Goal: Transaction & Acquisition: Obtain resource

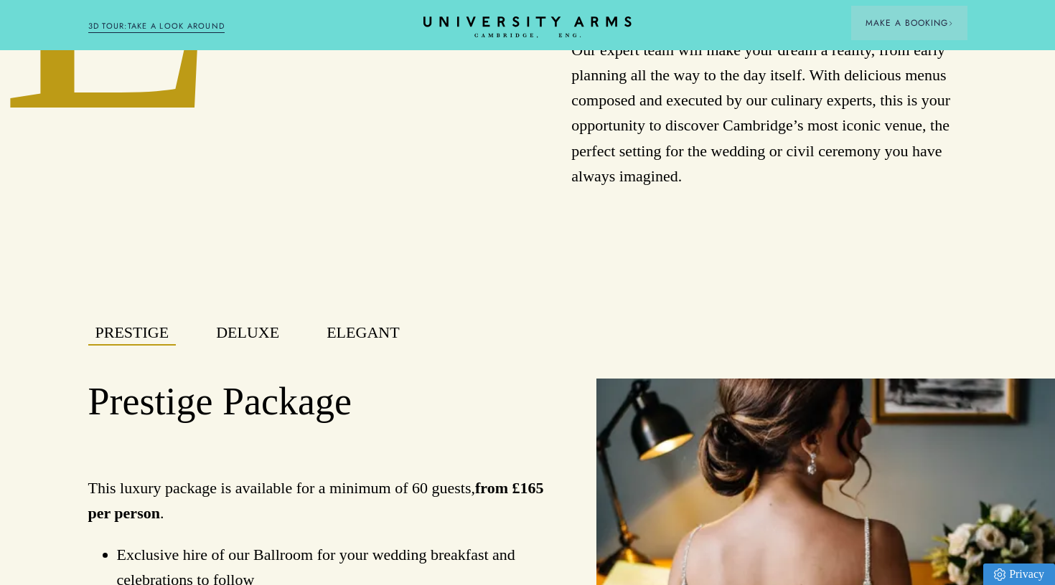
scroll to position [873, 0]
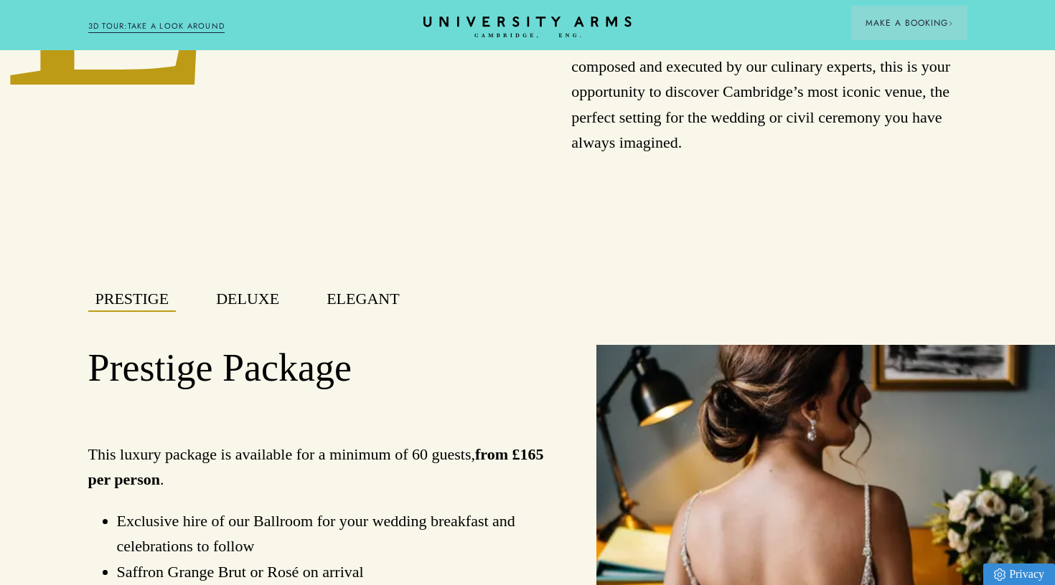
click at [265, 288] on button "Deluxe" at bounding box center [247, 299] width 77 height 25
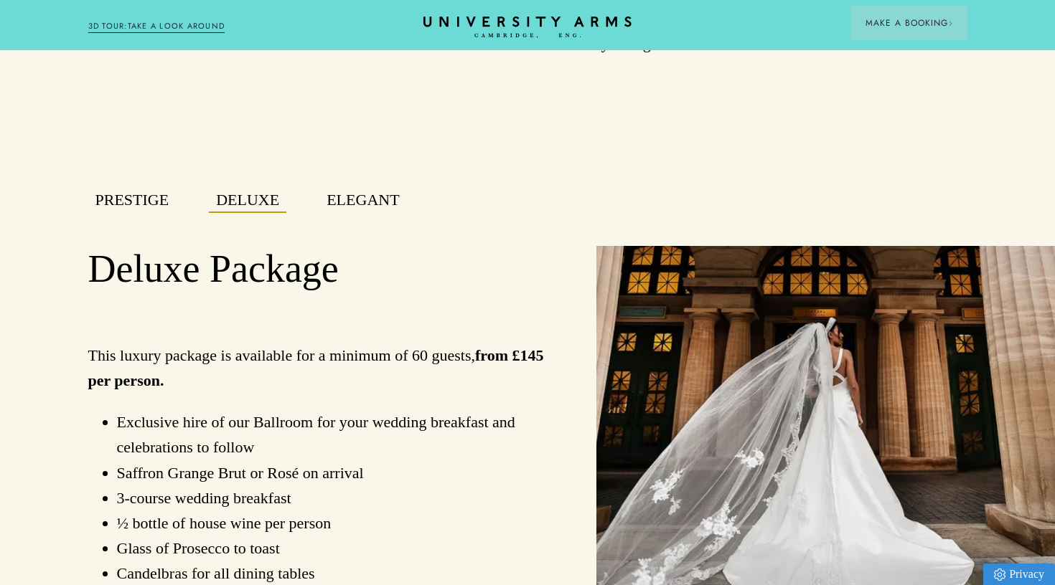
scroll to position [973, 0]
click at [360, 193] on button "Elegant" at bounding box center [362, 199] width 87 height 25
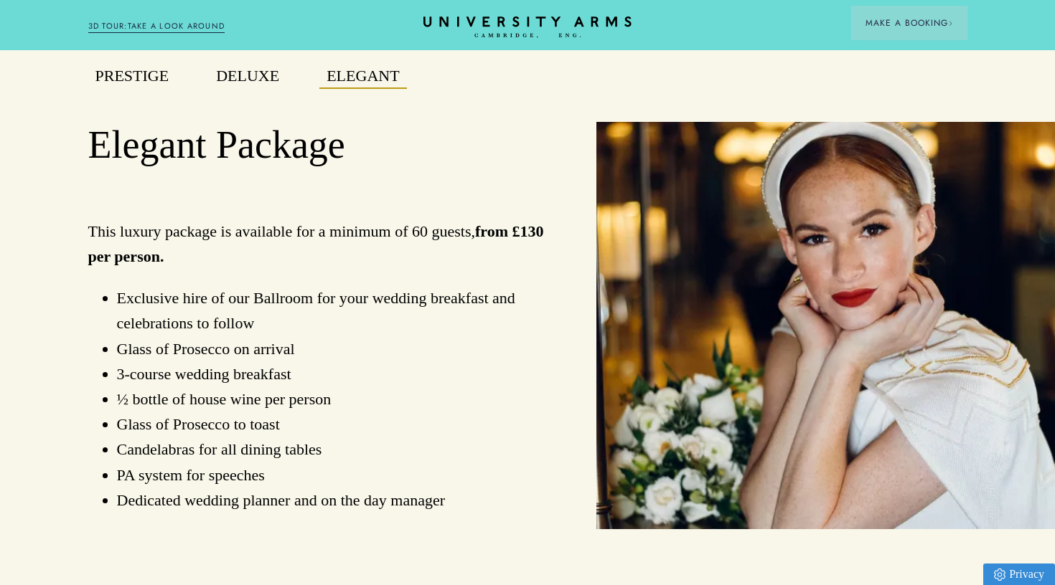
scroll to position [1091, 0]
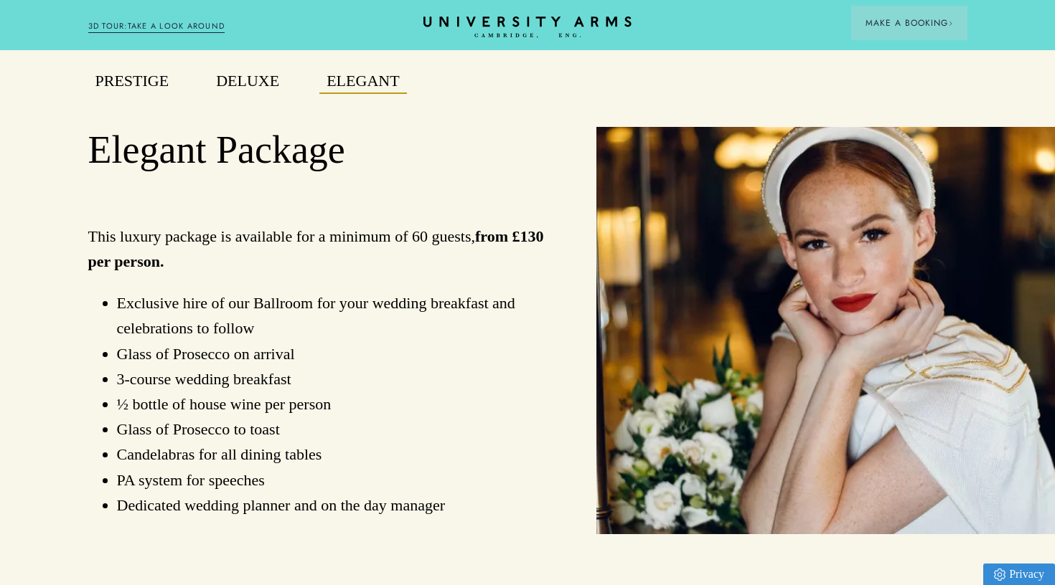
click at [232, 86] on button "Deluxe" at bounding box center [247, 81] width 77 height 25
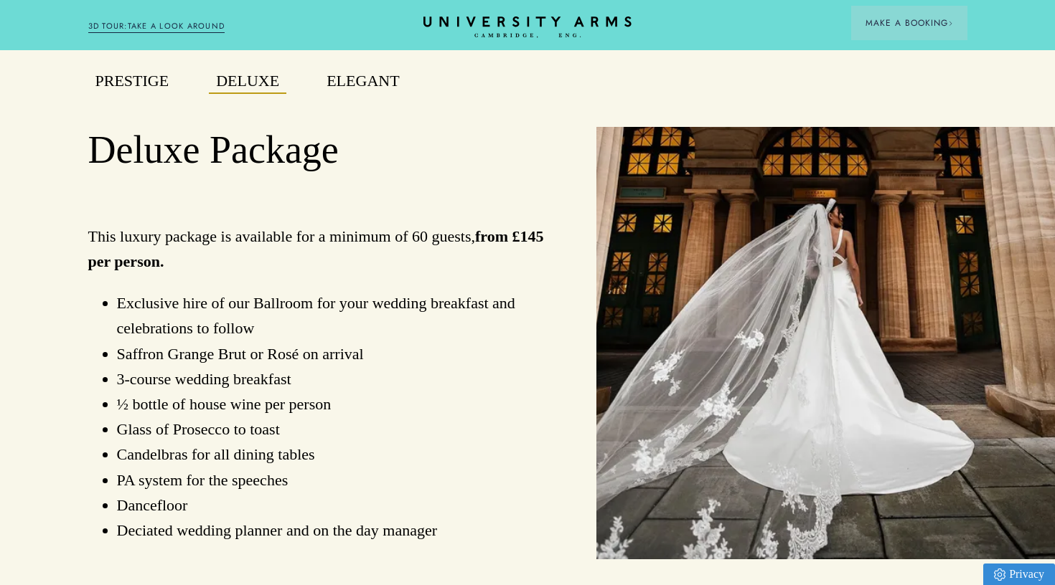
click at [161, 86] on button "Prestige" at bounding box center [132, 81] width 88 height 25
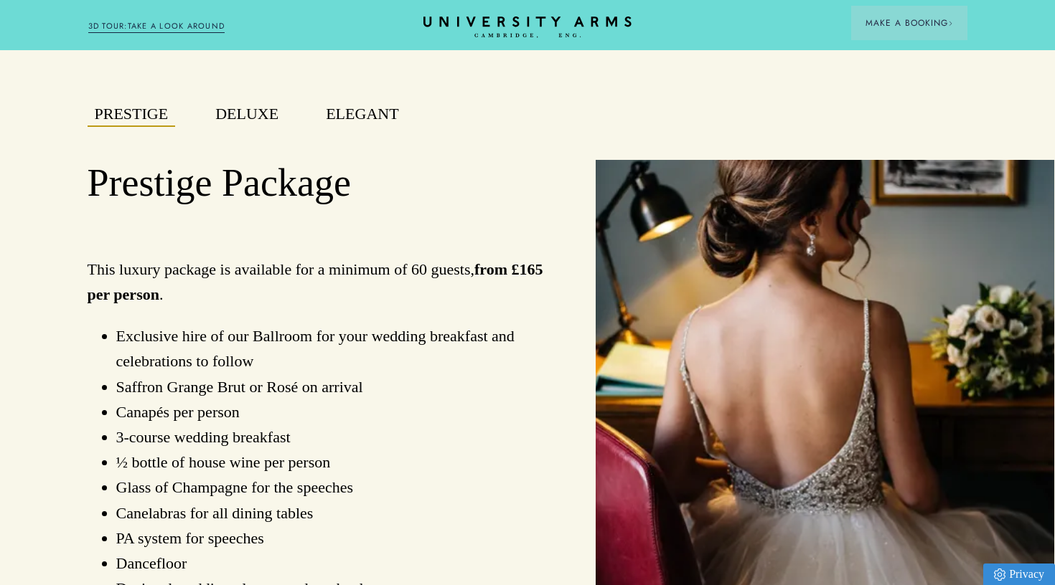
scroll to position [1058, 1]
click at [395, 121] on button "Elegant" at bounding box center [362, 114] width 87 height 25
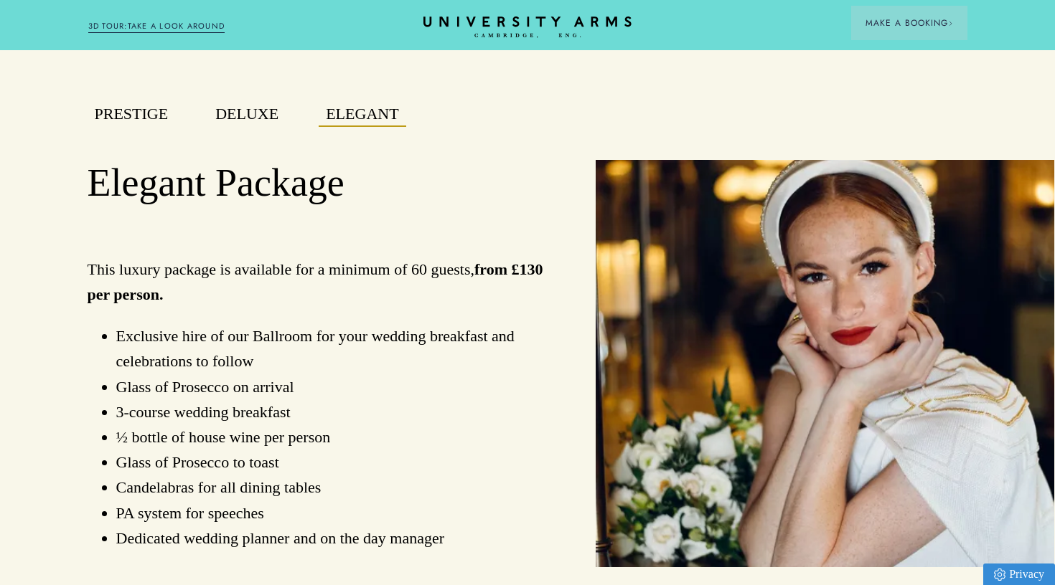
click at [141, 119] on button "Prestige" at bounding box center [132, 114] width 88 height 25
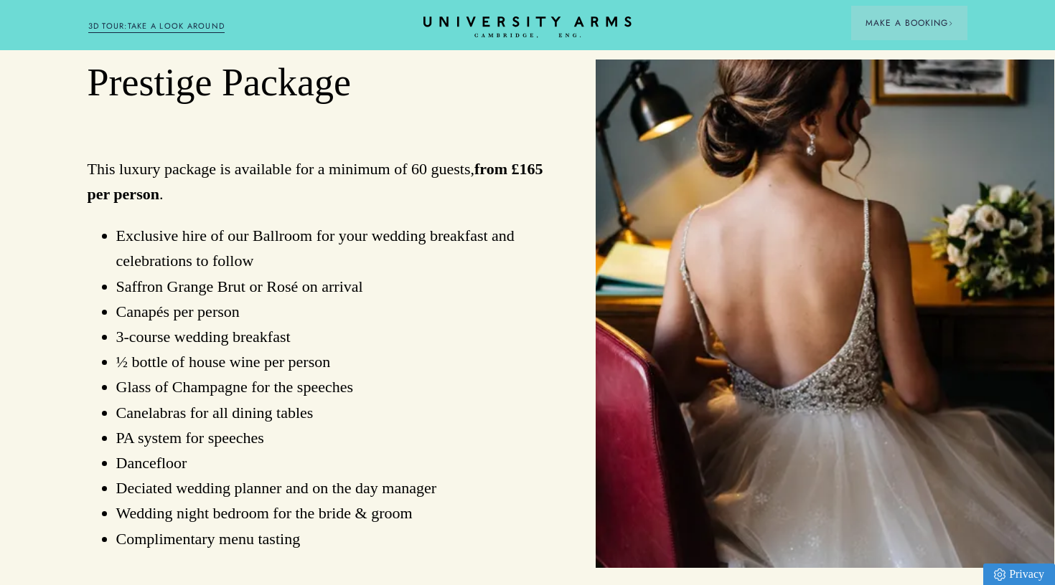
scroll to position [1162, 1]
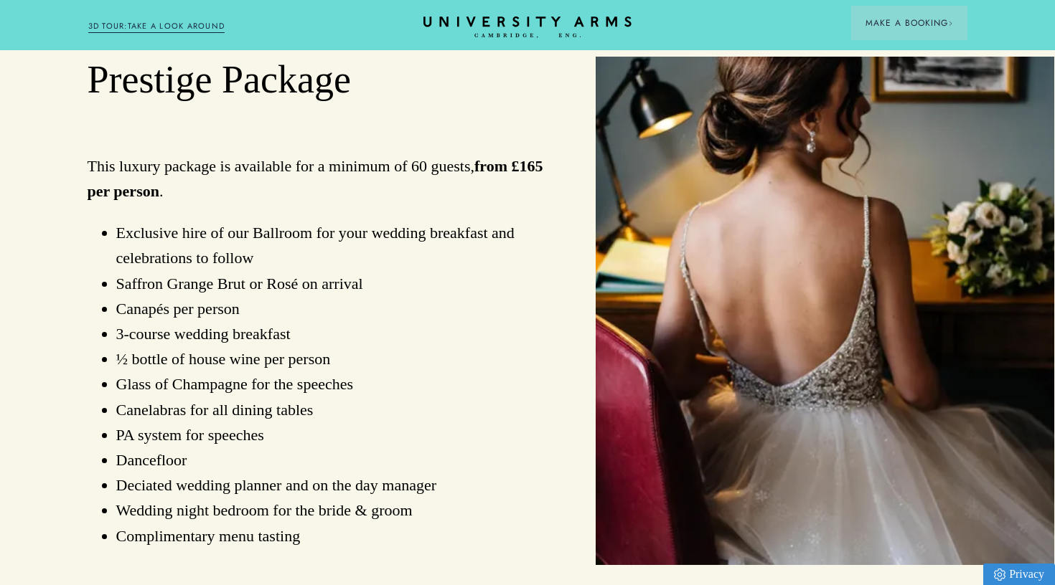
click at [165, 237] on li "Exclusive hire of our Ballroom for your wedding breakfast and celebrations to f…" at bounding box center [331, 245] width 430 height 50
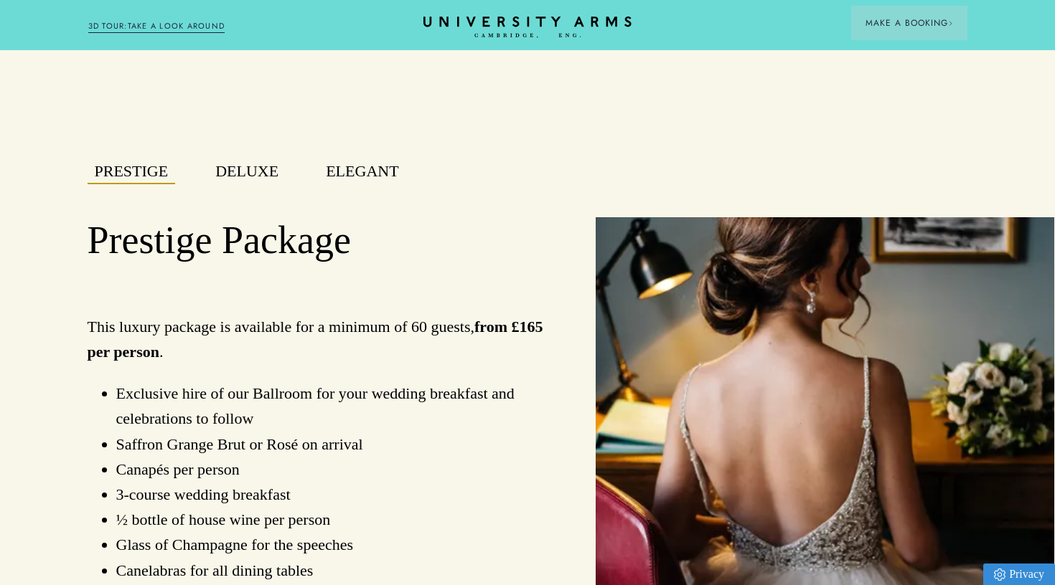
scroll to position [919, 1]
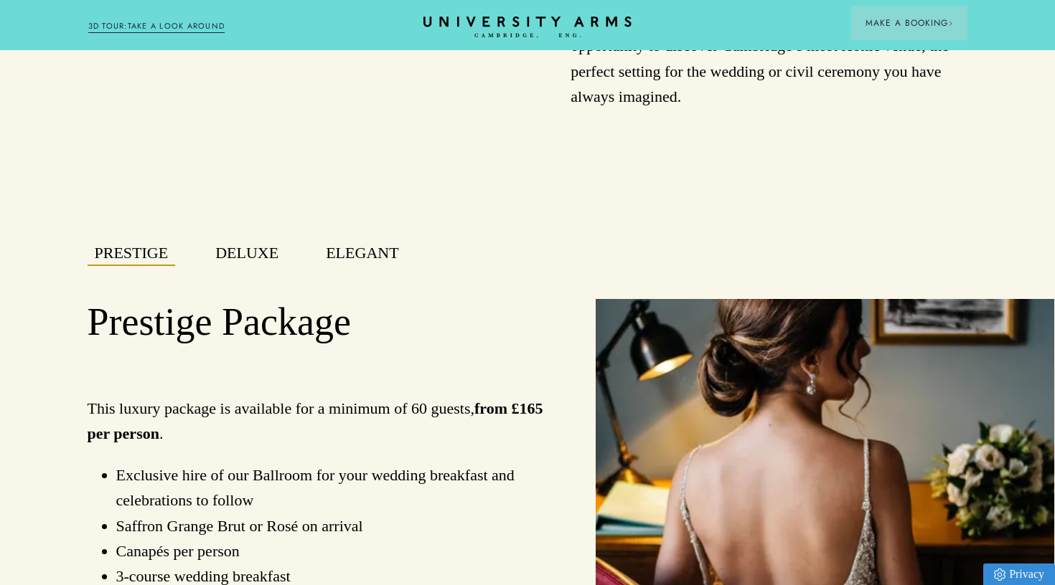
click at [261, 248] on button "Deluxe" at bounding box center [246, 253] width 77 height 25
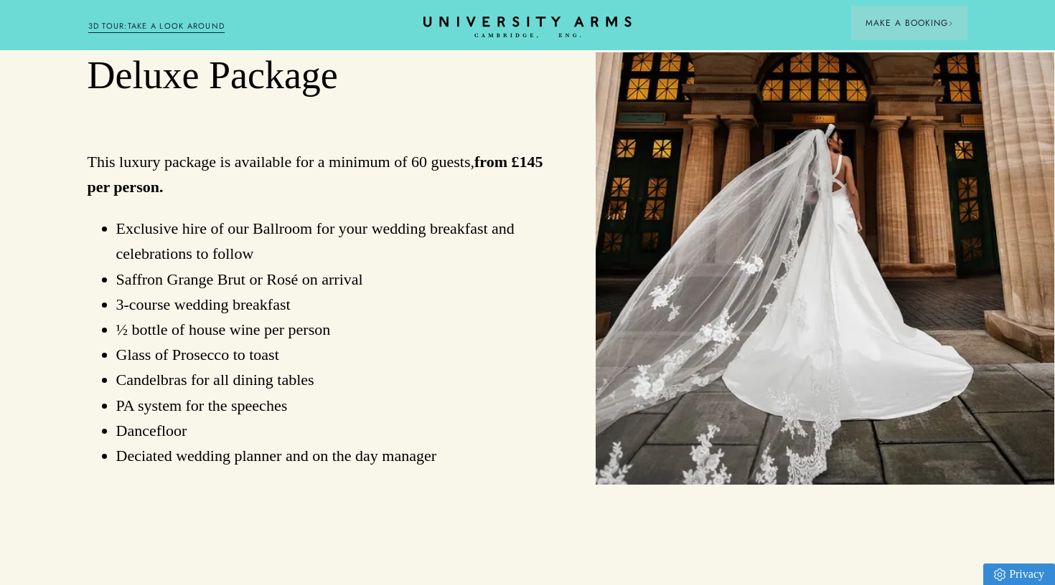
scroll to position [1184, 1]
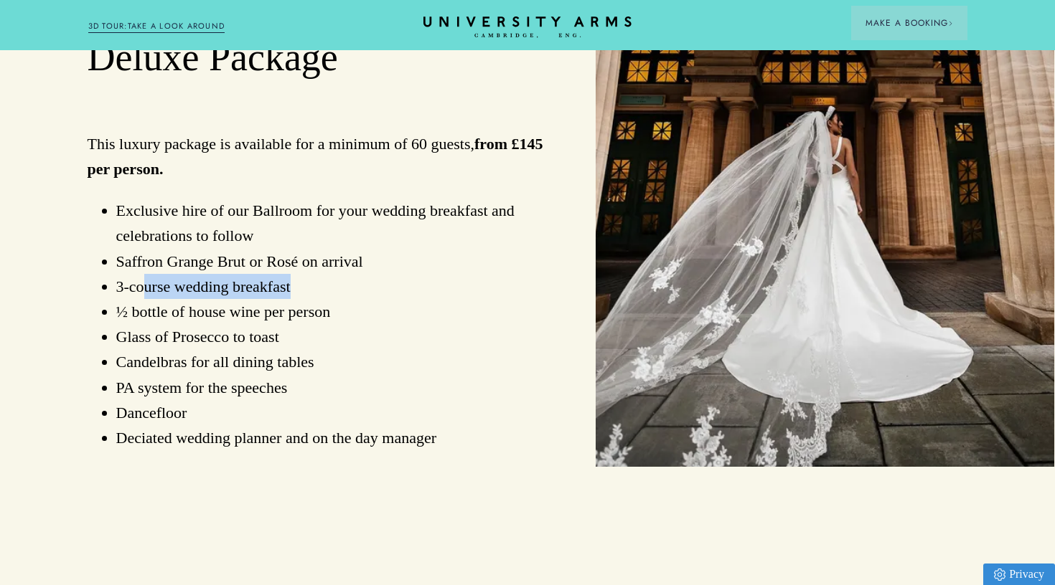
drag, startPoint x: 143, startPoint y: 278, endPoint x: 311, endPoint y: 287, distance: 167.4
click at [311, 287] on li "3-course wedding breakfast" at bounding box center [331, 286] width 430 height 25
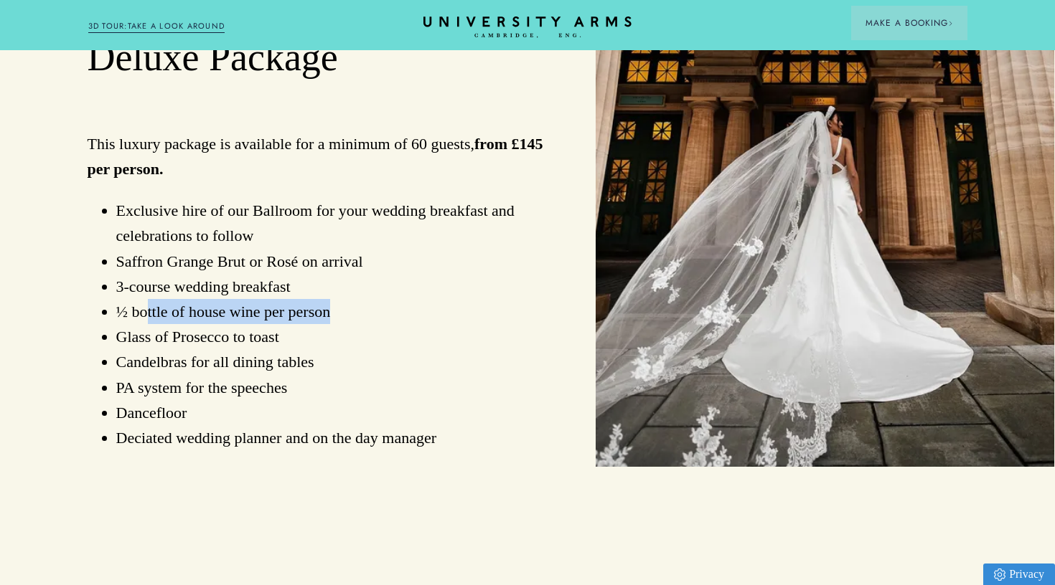
drag, startPoint x: 150, startPoint y: 313, endPoint x: 339, endPoint y: 313, distance: 189.4
click at [339, 314] on li "½ bottle of house wine per person" at bounding box center [331, 311] width 430 height 25
drag, startPoint x: 202, startPoint y: 347, endPoint x: 227, endPoint y: 347, distance: 25.1
click at [227, 349] on li "Candelbras for all dining tables" at bounding box center [331, 361] width 430 height 25
click at [159, 349] on li "Candelbras for all dining tables" at bounding box center [331, 361] width 430 height 25
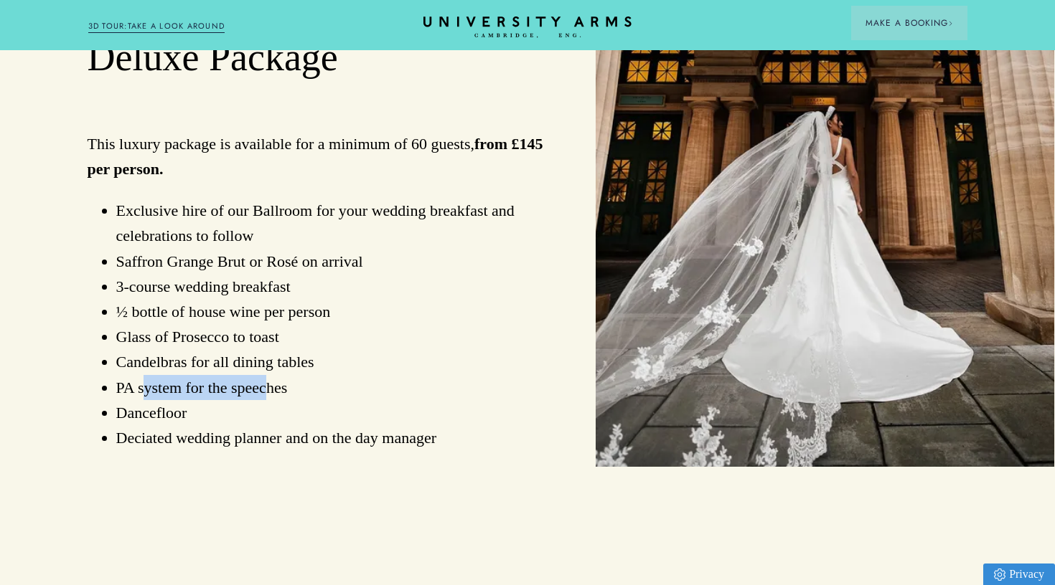
drag, startPoint x: 143, startPoint y: 385, endPoint x: 260, endPoint y: 389, distance: 117.7
click at [260, 389] on li "PA system for the speeches" at bounding box center [331, 387] width 430 height 25
click at [152, 415] on li "Dancefloor" at bounding box center [331, 412] width 430 height 25
click at [143, 438] on li "Deciated wedding planner and on the day manager" at bounding box center [331, 437] width 430 height 25
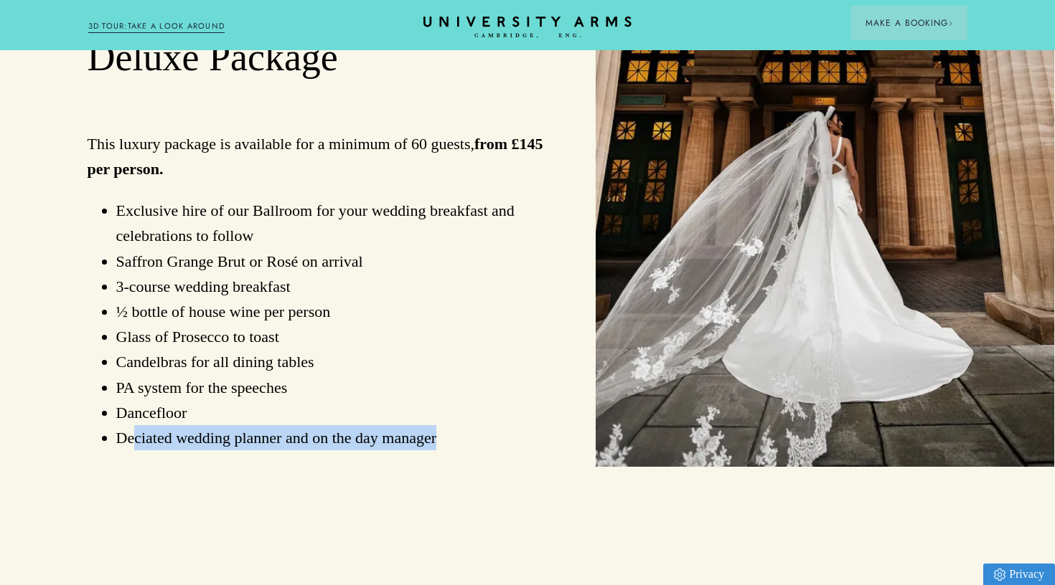
drag, startPoint x: 137, startPoint y: 438, endPoint x: 486, endPoint y: 435, distance: 348.7
click at [486, 435] on li "Deciated wedding planner and on the day manager" at bounding box center [331, 437] width 430 height 25
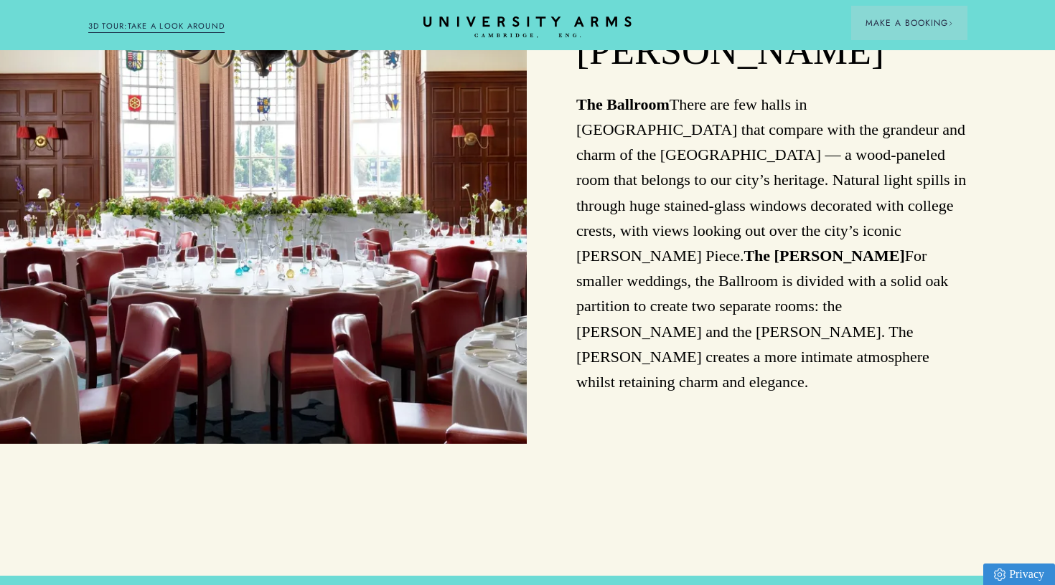
scroll to position [1852, 1]
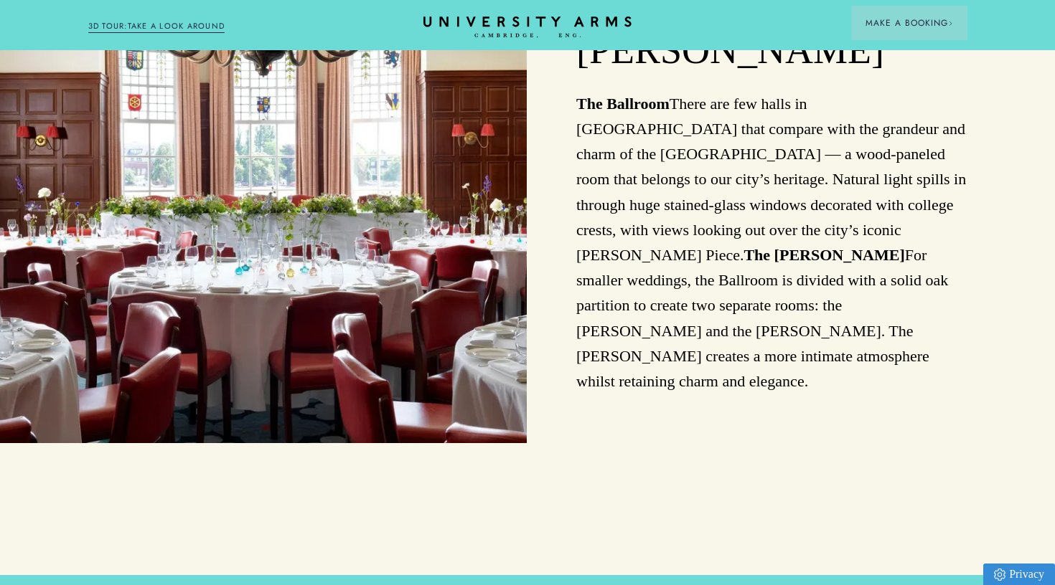
click at [624, 151] on p "The Ballroom There are few halls in [GEOGRAPHIC_DATA] that compare with the gra…" at bounding box center [771, 242] width 390 height 303
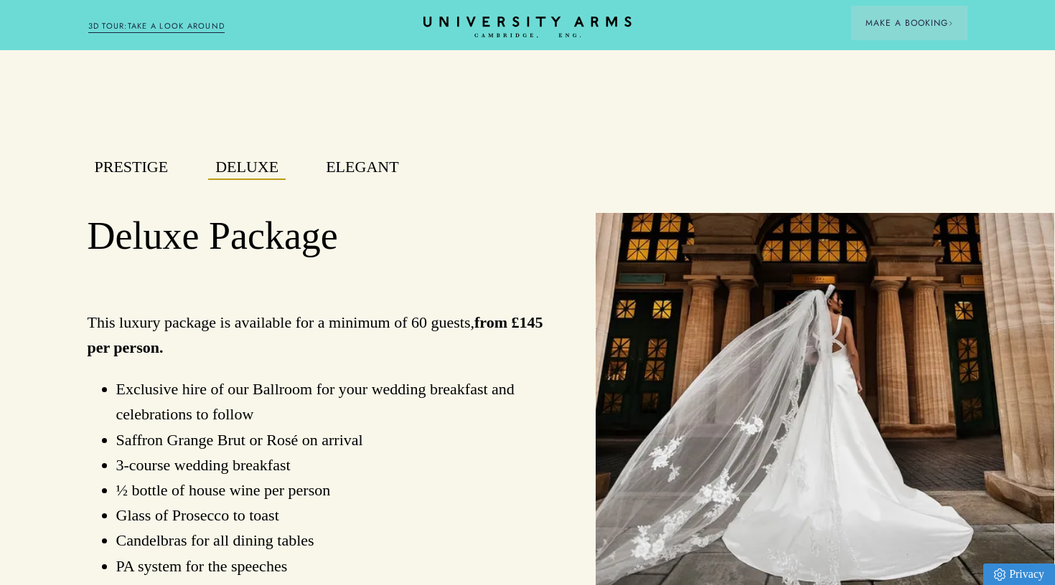
scroll to position [1001, 1]
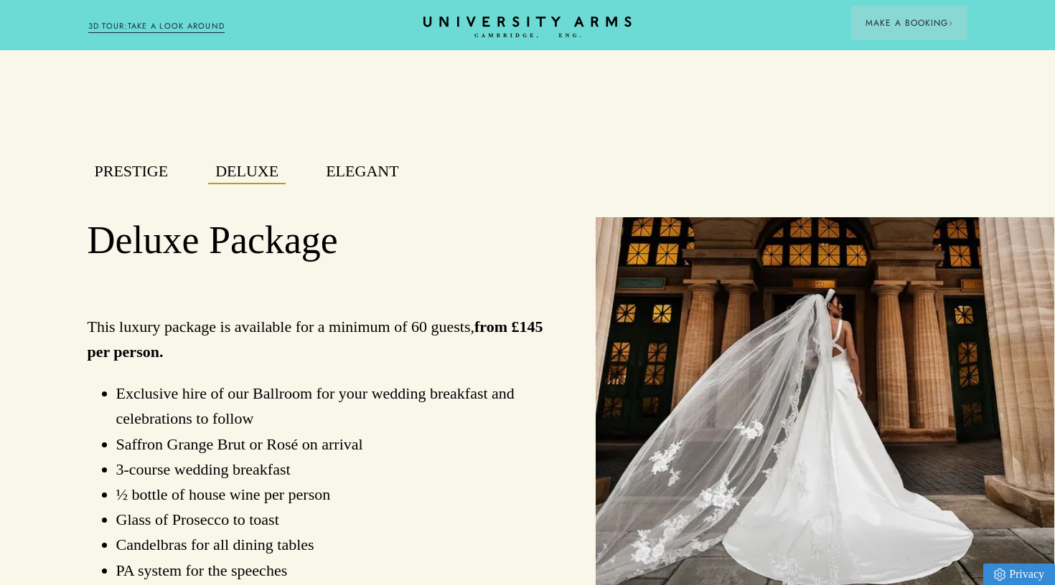
click at [394, 173] on button "Elegant" at bounding box center [362, 171] width 87 height 25
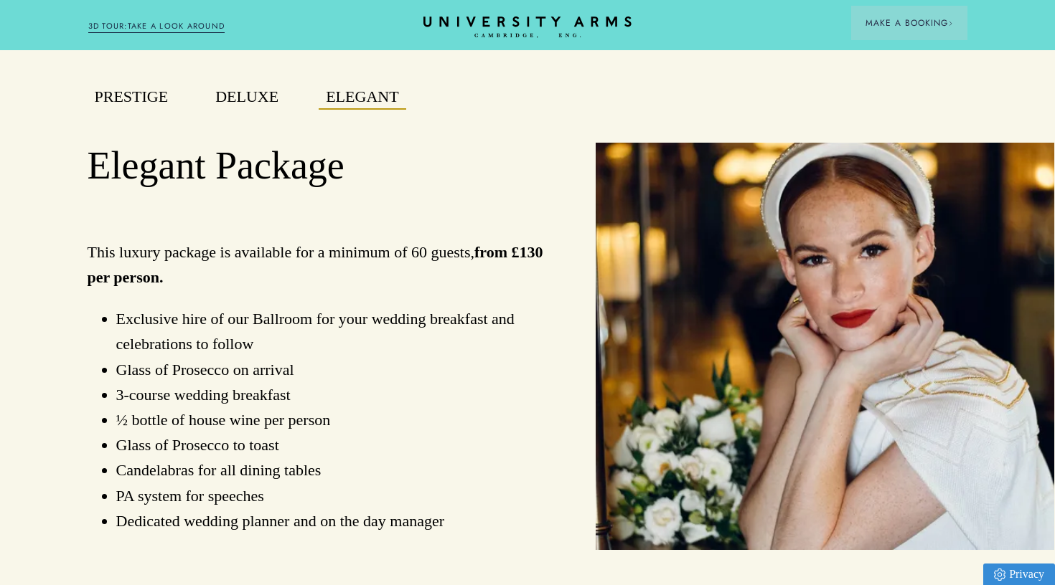
scroll to position [1074, 0]
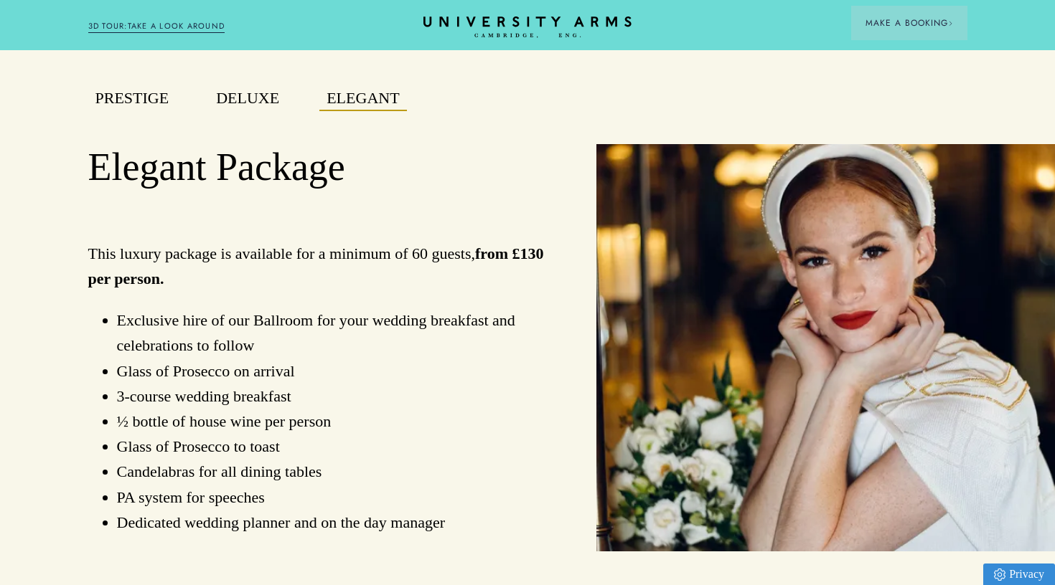
click at [248, 98] on button "Deluxe" at bounding box center [247, 98] width 77 height 25
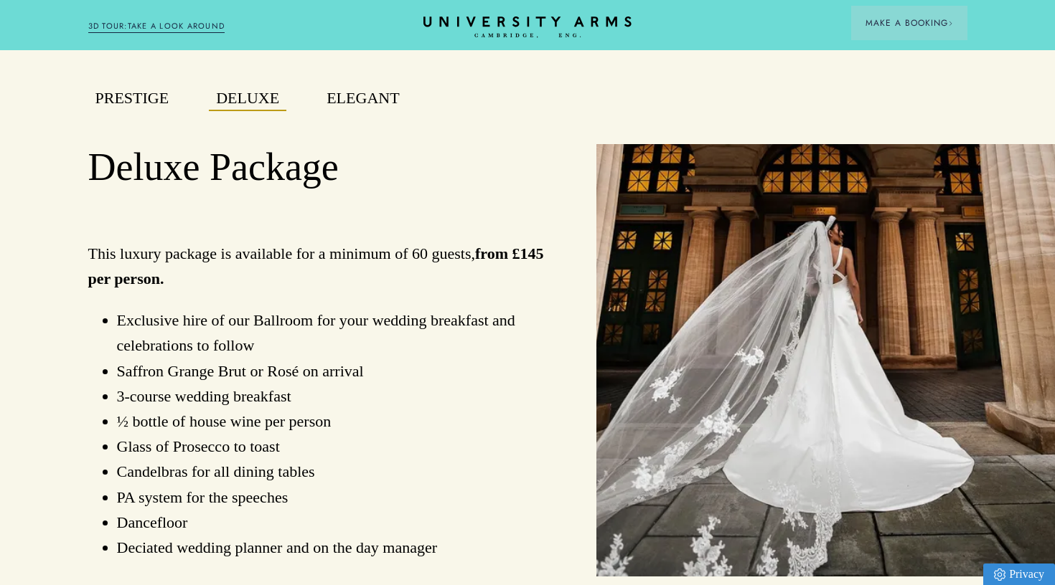
click at [356, 96] on button "Elegant" at bounding box center [362, 98] width 87 height 25
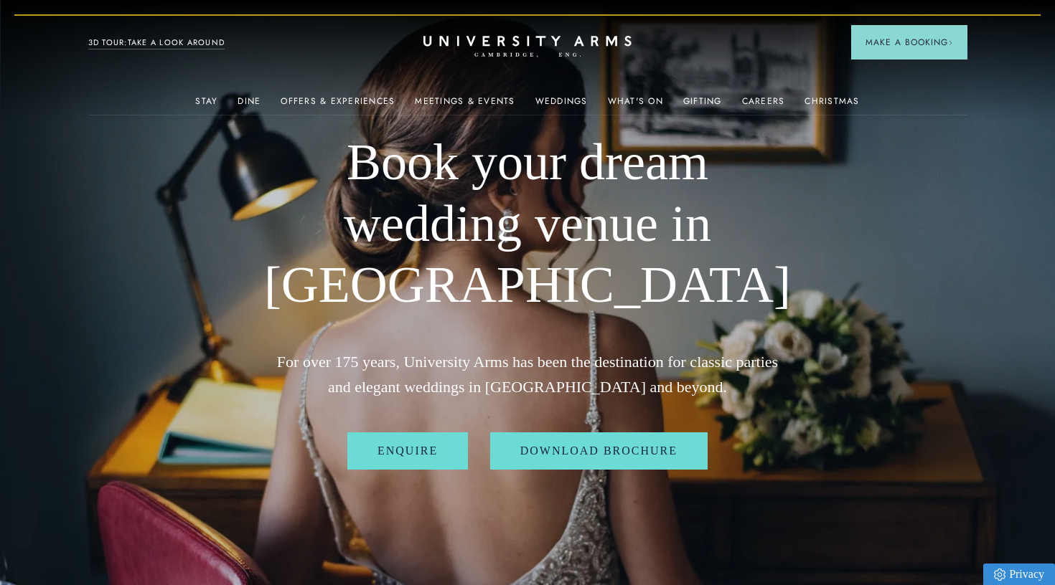
scroll to position [0, 0]
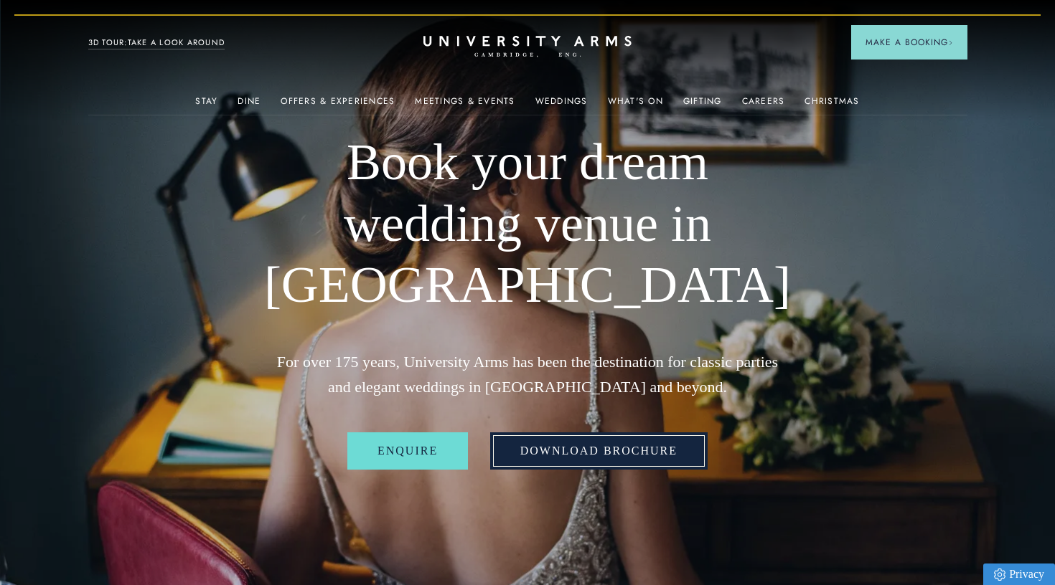
click at [554, 456] on link "Download Brochure" at bounding box center [598, 451] width 217 height 37
